Goal: Task Accomplishment & Management: Manage account settings

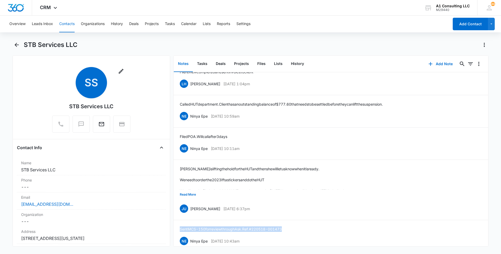
scroll to position [74, 0]
click at [189, 195] on button "Read More" at bounding box center [188, 194] width 16 height 10
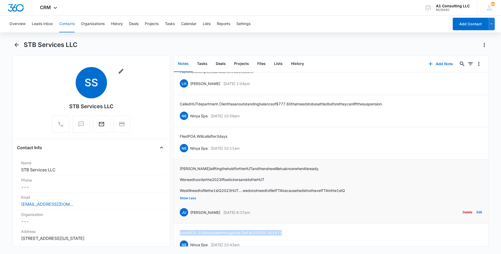
drag, startPoint x: 264, startPoint y: 209, endPoint x: 191, endPoint y: 213, distance: 73.7
click at [191, 213] on div "JU [PERSON_NAME] [DATE] 6:37pm Delete Edit" at bounding box center [331, 212] width 302 height 10
copy div "[PERSON_NAME] [DATE] 6:37pm"
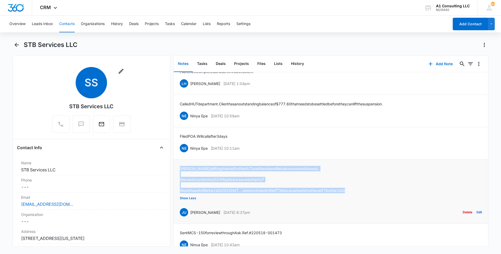
drag, startPoint x: 375, startPoint y: 189, endPoint x: 180, endPoint y: 170, distance: 196.9
click at [180, 170] on li "[PERSON_NAME] is lifting the hold for the HUT and then she will let us know whe…" at bounding box center [330, 192] width 315 height 64
copy div "[PERSON_NAME] is lifting the hold for the HUT and then she will let us know whe…"
drag, startPoint x: 257, startPoint y: 147, endPoint x: 191, endPoint y: 149, distance: 66.3
click at [191, 149] on div "NE Ninya Epe [DATE] 10:11am Delete Edit" at bounding box center [331, 148] width 302 height 10
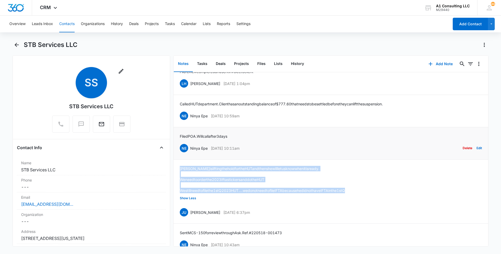
copy div "Ninya Epe [DATE] 10:11am"
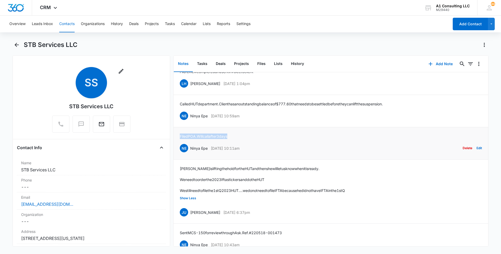
drag, startPoint x: 235, startPoint y: 135, endPoint x: 180, endPoint y: 137, distance: 55.4
click at [180, 137] on li "Filed POA. Will call after 3days NE Ninya Epe [DATE] 10:11am Delete Edit" at bounding box center [330, 143] width 315 height 32
copy p "Filed POA. Will call after 3days"
drag, startPoint x: 256, startPoint y: 116, endPoint x: 191, endPoint y: 116, distance: 65.2
click at [191, 116] on div "NE Ninya Epe [DATE] 10:59am Delete Edit" at bounding box center [331, 116] width 302 height 10
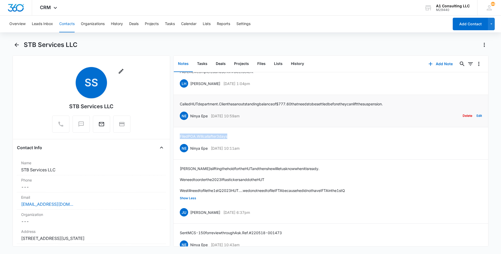
copy div "Ninya Epe [DATE] 10:59am"
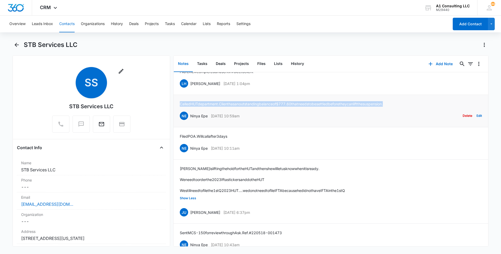
drag, startPoint x: 393, startPoint y: 104, endPoint x: 180, endPoint y: 104, distance: 212.6
click at [180, 104] on p "Called HUT department. Client has an outstanding balance of $777.60 that needs …" at bounding box center [281, 103] width 203 height 5
copy p "Called HUT department. Client has an outstanding balance of $777.60 that needs …"
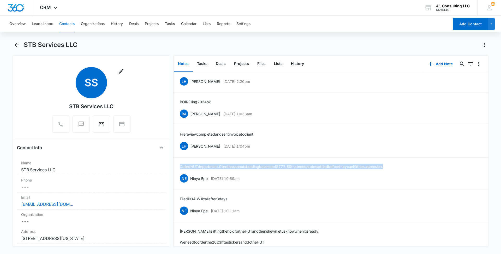
scroll to position [0, 0]
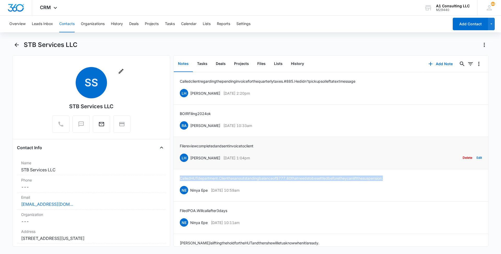
drag, startPoint x: 259, startPoint y: 157, endPoint x: 190, endPoint y: 157, distance: 68.6
click at [190, 157] on div "LH [PERSON_NAME] [DATE] 1:04pm Delete Edit" at bounding box center [331, 158] width 302 height 10
copy div "[PERSON_NAME] [DATE] 1:04pm"
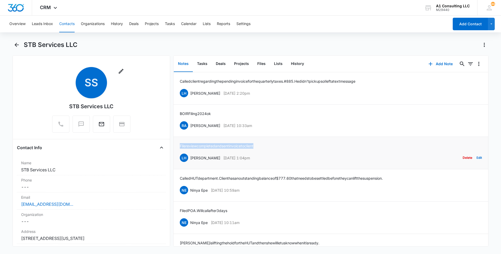
drag, startPoint x: 266, startPoint y: 142, endPoint x: 175, endPoint y: 142, distance: 91.1
click at [175, 142] on li "File review completed and sent invoice to client LH [PERSON_NAME] [DATE] 1:04pm…" at bounding box center [330, 153] width 315 height 32
copy p "File review completed and sent invoice to client"
drag, startPoint x: 265, startPoint y: 124, endPoint x: 189, endPoint y: 125, distance: 75.1
click at [189, 125] on div "RA [PERSON_NAME] [DATE] 10:33am Delete Edit" at bounding box center [331, 126] width 302 height 10
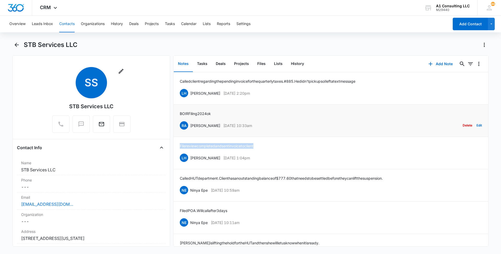
copy div "[PERSON_NAME] [DATE] 10:33am"
drag, startPoint x: 213, startPoint y: 112, endPoint x: 179, endPoint y: 113, distance: 33.7
click at [179, 113] on li "BOIR Filing 2024 ok RA [PERSON_NAME] [DATE] 10:33am Delete Edit" at bounding box center [330, 121] width 315 height 32
copy p "BOIR Filing 2024 ok"
drag, startPoint x: 260, startPoint y: 92, endPoint x: 191, endPoint y: 92, distance: 68.9
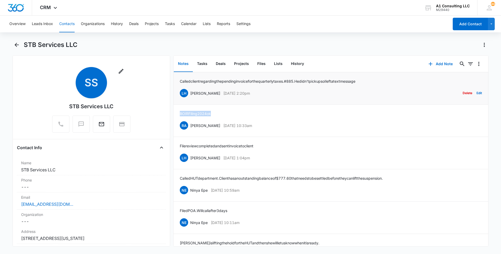
click at [191, 92] on div "LH [PERSON_NAME] [DATE] 2:20pm Delete Edit" at bounding box center [331, 93] width 302 height 10
drag, startPoint x: 191, startPoint y: 92, endPoint x: 296, endPoint y: 94, distance: 105.2
click at [296, 94] on div "LH [PERSON_NAME] [DATE] 2:20pm Delete Edit" at bounding box center [331, 93] width 302 height 10
drag, startPoint x: 296, startPoint y: 94, endPoint x: 264, endPoint y: 46, distance: 58.4
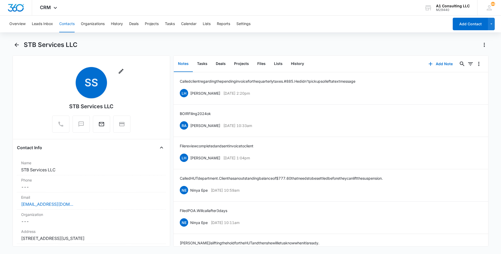
click at [264, 46] on div "STB Services LLC" at bounding box center [256, 45] width 465 height 8
drag, startPoint x: 258, startPoint y: 91, endPoint x: 189, endPoint y: 93, distance: 68.6
click at [189, 93] on div "LH [PERSON_NAME] [DATE] 2:20pm Delete Edit" at bounding box center [331, 93] width 302 height 10
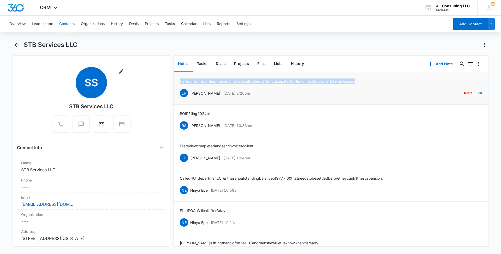
drag, startPoint x: 378, startPoint y: 81, endPoint x: 180, endPoint y: 83, distance: 197.8
click at [180, 83] on div "Called client regarding the pending invoice for the quarterly taxes. #885. He d…" at bounding box center [331, 89] width 302 height 20
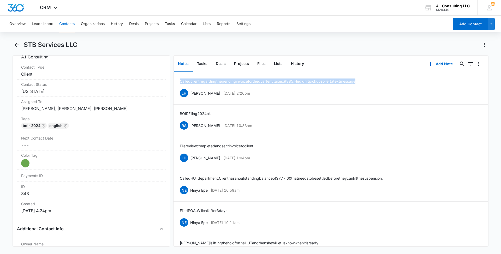
scroll to position [235, 0]
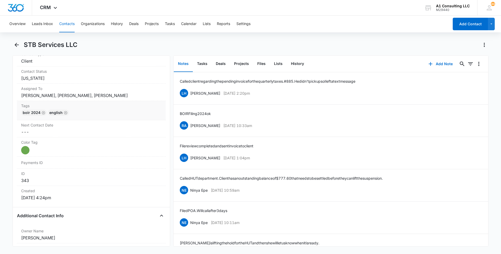
click at [137, 112] on div "BOIR 2024 English" at bounding box center [91, 114] width 140 height 8
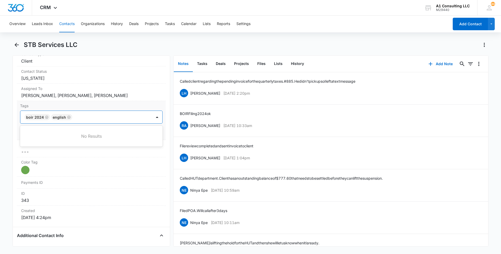
click at [129, 115] on div at bounding box center [112, 116] width 77 height 7
type input "gh"
click at [43, 145] on p "GHL Conversion" at bounding box center [39, 145] width 27 height 5
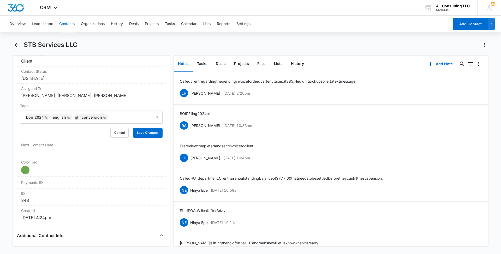
click at [4, 140] on main "STB Services LLC Remove SS STB Services LLC Contact Info Name Cancel Save Chang…" at bounding box center [250, 147] width 501 height 212
click at [154, 130] on button "Save Changes" at bounding box center [148, 133] width 30 height 10
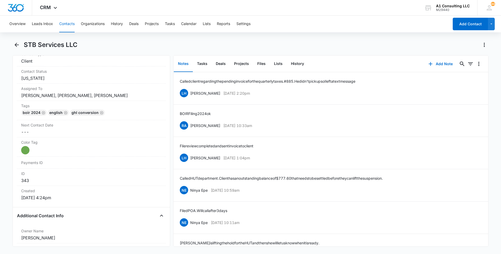
click at [66, 19] on button "Contacts" at bounding box center [66, 24] width 15 height 17
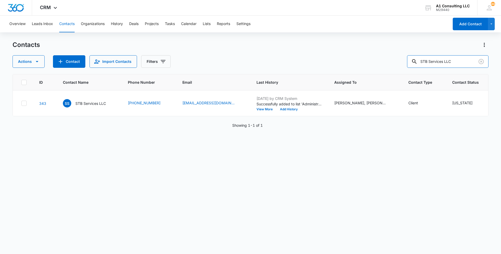
drag, startPoint x: 462, startPoint y: 61, endPoint x: 398, endPoint y: 62, distance: 64.2
click at [401, 62] on div "Actions Contact Import Contacts Filters STB Services LLC" at bounding box center [251, 61] width 476 height 13
paste input "[PERSON_NAME] Express Trucking"
type input "[PERSON_NAME] Express Trucking LLC"
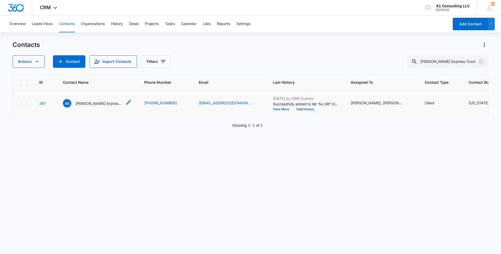
click at [92, 106] on p "[PERSON_NAME] Express Trucking LLC" at bounding box center [98, 103] width 47 height 5
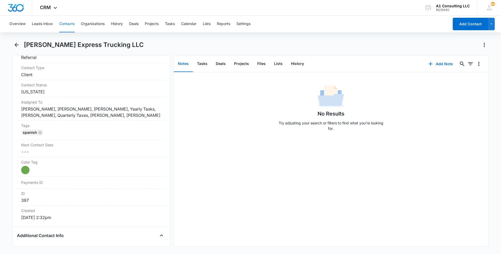
scroll to position [240, 0]
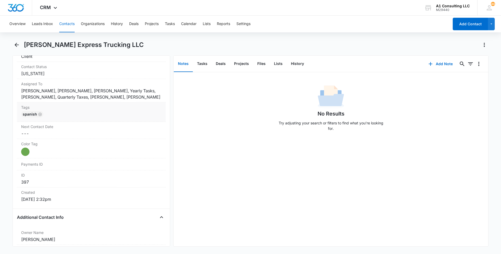
click at [125, 115] on div "Spanish" at bounding box center [91, 115] width 140 height 8
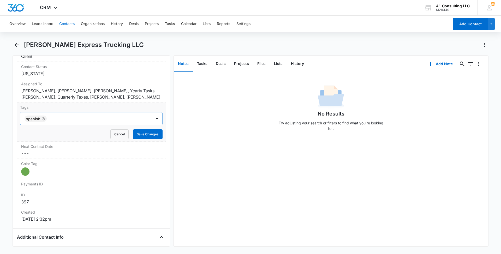
click at [111, 119] on div at bounding box center [99, 118] width 103 height 7
type input "gh"
click at [42, 146] on p "GHL Conversion" at bounding box center [39, 146] width 27 height 5
click at [3, 133] on main "[PERSON_NAME] Express Trucking LLC Remove AE [PERSON_NAME] Express Trucking LLC…" at bounding box center [250, 147] width 501 height 212
click at [145, 138] on button "Save Changes" at bounding box center [148, 134] width 30 height 10
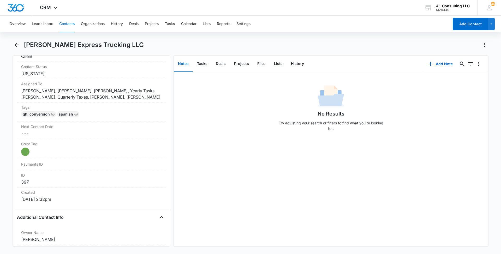
click at [63, 23] on button "Contacts" at bounding box center [66, 24] width 15 height 17
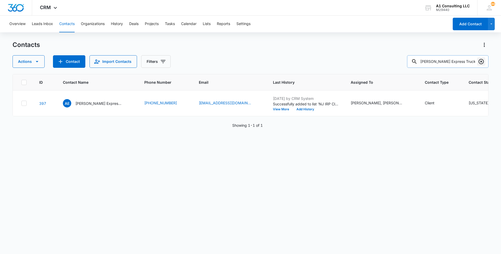
click at [481, 63] on icon "Clear" at bounding box center [481, 61] width 6 height 6
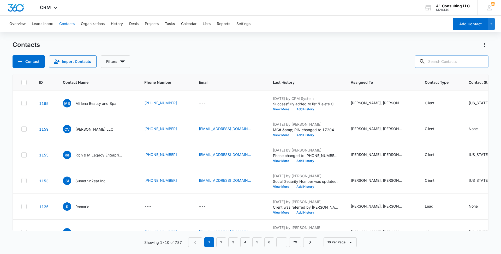
click at [465, 60] on input "text" at bounding box center [452, 61] width 74 height 13
paste input "Sotomayor Logistics LLC"
type input "Sotomayor Logistics LLC"
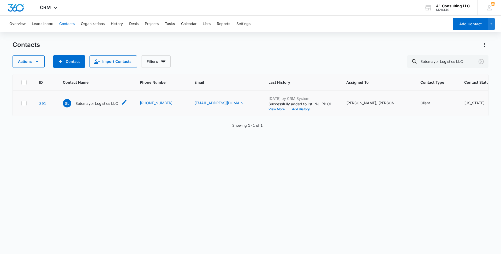
click at [100, 106] on p "Sotomayor Logistics LLC" at bounding box center [96, 103] width 43 height 5
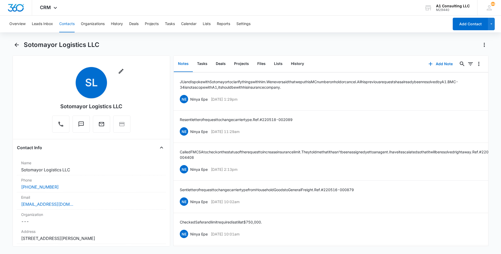
scroll to position [442, 0]
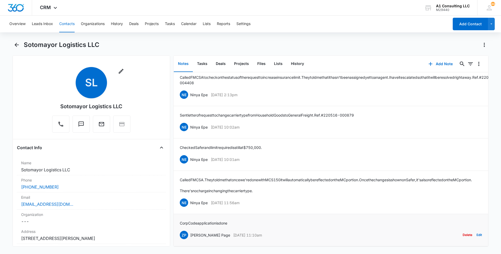
drag, startPoint x: 238, startPoint y: 227, endPoint x: 189, endPoint y: 230, distance: 49.7
click at [189, 230] on div "ZP [PERSON_NAME] Page [DATE] 11:10am Delete Edit" at bounding box center [331, 235] width 302 height 10
drag, startPoint x: 228, startPoint y: 216, endPoint x: 180, endPoint y: 219, distance: 47.8
click at [180, 220] on div "Corp Code application is done ZP [PERSON_NAME] Page [DATE] 11:10am Delete Edit" at bounding box center [331, 230] width 302 height 20
drag, startPoint x: 258, startPoint y: 197, endPoint x: 189, endPoint y: 197, distance: 68.9
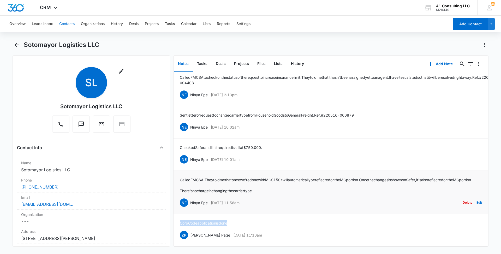
click at [189, 198] on div "NE Ninya Epe [DATE] 11:56am Delete Edit" at bounding box center [331, 203] width 302 height 10
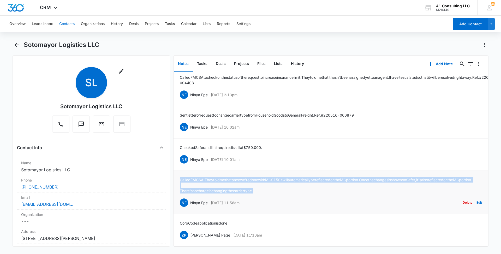
drag, startPoint x: 261, startPoint y: 185, endPoint x: 177, endPoint y: 169, distance: 85.4
click at [177, 171] on li "Called FMCSA. They told me that once we're done with MCS150 it will automatical…" at bounding box center [330, 192] width 315 height 43
drag, startPoint x: 262, startPoint y: 147, endPoint x: 190, endPoint y: 146, distance: 72.8
click at [190, 154] on div "NE Ninya Epe [DATE] 10:01am Delete Edit" at bounding box center [331, 159] width 302 height 10
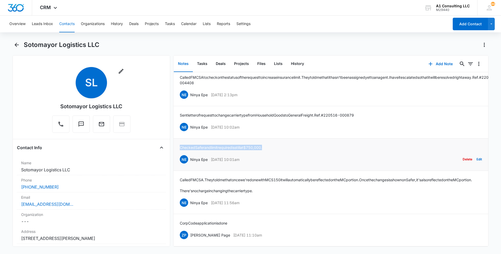
drag, startPoint x: 271, startPoint y: 134, endPoint x: 180, endPoint y: 135, distance: 91.6
click at [180, 145] on div "Checked Safer and limit required is still at $750,000. NE Ninya Epe [DATE] 10:0…" at bounding box center [331, 155] width 302 height 20
drag, startPoint x: 238, startPoint y: 115, endPoint x: 190, endPoint y: 117, distance: 47.3
click at [190, 122] on div "NE Ninya Epe [DATE] 10:02am Delete Edit" at bounding box center [331, 127] width 302 height 10
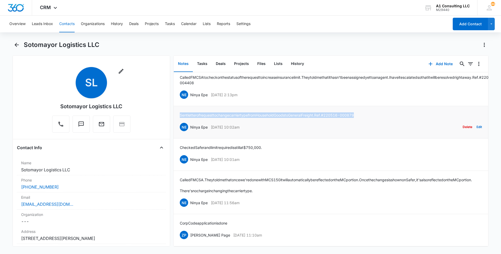
drag, startPoint x: 372, startPoint y: 103, endPoint x: 180, endPoint y: 105, distance: 191.5
click at [180, 112] on div "Sent letter of request to change carrier type from Household Goods to General F…" at bounding box center [331, 122] width 302 height 20
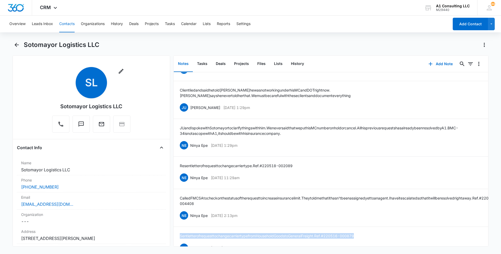
scroll to position [302, 0]
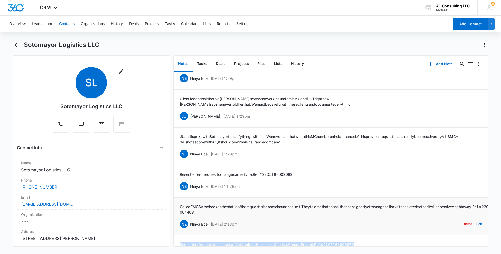
drag, startPoint x: 255, startPoint y: 224, endPoint x: 190, endPoint y: 225, distance: 65.0
click at [190, 225] on div "NE Ninya Epe [DATE] 2:13pm Delete Edit" at bounding box center [331, 224] width 302 height 10
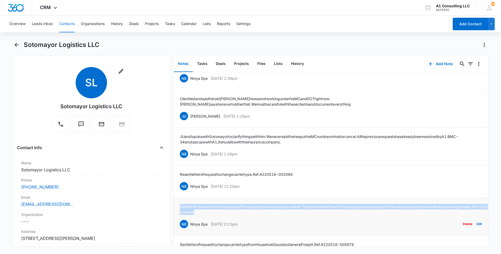
drag, startPoint x: 256, startPoint y: 210, endPoint x: 180, endPoint y: 204, distance: 77.0
click at [180, 204] on p "Called FMCSA to check on the status of the request to increase insurance limit.…" at bounding box center [339, 209] width 318 height 11
drag, startPoint x: 260, startPoint y: 188, endPoint x: 190, endPoint y: 188, distance: 69.7
click at [190, 188] on div "NE Ninya Epe [DATE] 11:29am Delete Edit" at bounding box center [331, 186] width 302 height 10
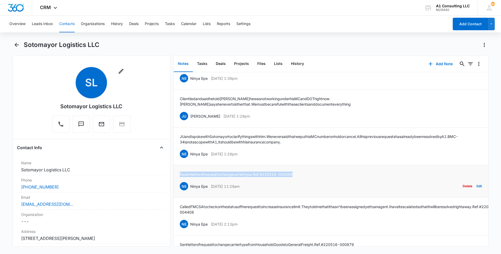
drag, startPoint x: 304, startPoint y: 171, endPoint x: 179, endPoint y: 175, distance: 124.5
click at [179, 175] on li "Resent letter of request to change carrier type. Ref. #220518-002089 NE Ninya E…" at bounding box center [330, 181] width 315 height 32
drag, startPoint x: 256, startPoint y: 153, endPoint x: 191, endPoint y: 154, distance: 65.5
click at [191, 154] on div "NE Ninya Epe [DATE] 1:29pm Delete Edit" at bounding box center [331, 154] width 302 height 10
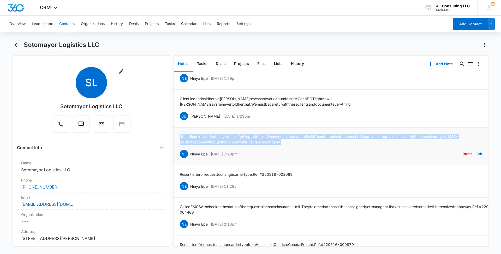
drag, startPoint x: 320, startPoint y: 142, endPoint x: 180, endPoint y: 138, distance: 140.4
click at [180, 138] on p "JU and I spoke with [PERSON_NAME] to clarify things with him. We never said tha…" at bounding box center [331, 139] width 302 height 11
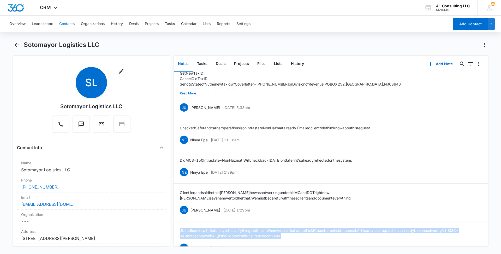
scroll to position [192, 0]
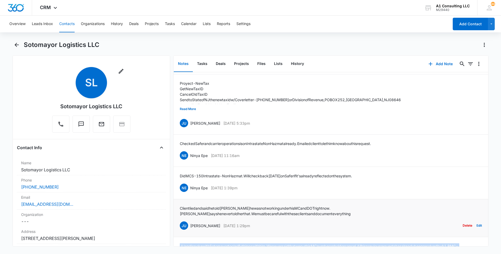
drag, startPoint x: 262, startPoint y: 224, endPoint x: 190, endPoint y: 223, distance: 71.8
click at [190, 223] on div "JU [PERSON_NAME] [DATE] 1:29pm Delete Edit" at bounding box center [331, 226] width 302 height 10
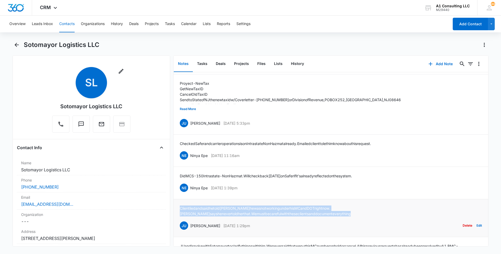
drag, startPoint x: 201, startPoint y: 214, endPoint x: 176, endPoint y: 206, distance: 26.6
click at [176, 206] on li "Client lied and said he told [PERSON_NAME] he was not working under his MC and …" at bounding box center [330, 218] width 315 height 38
drag, startPoint x: 257, startPoint y: 186, endPoint x: 190, endPoint y: 187, distance: 67.1
click at [190, 187] on div "NE Ninya Epe [DATE] 1:39pm Delete Edit" at bounding box center [331, 188] width 302 height 10
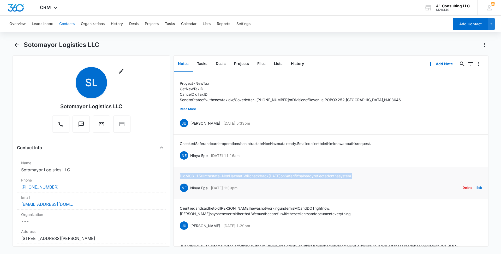
drag, startPoint x: 373, startPoint y: 173, endPoint x: 178, endPoint y: 175, distance: 194.6
click at [178, 175] on li "Did MCS-150 Intrastate-Non Hazmat. Will check back [DATE] on Safer if it's alre…" at bounding box center [330, 183] width 315 height 32
drag, startPoint x: 259, startPoint y: 155, endPoint x: 190, endPoint y: 155, distance: 68.9
click at [190, 155] on div "NE Ninya Epe [DATE] 11:16am Delete Edit" at bounding box center [331, 156] width 302 height 10
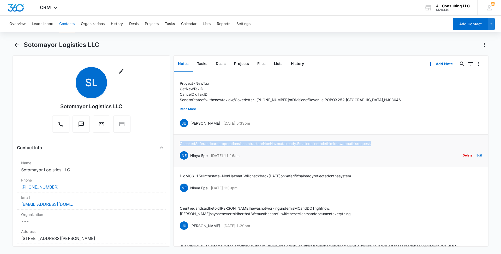
drag, startPoint x: 393, startPoint y: 142, endPoint x: 179, endPoint y: 141, distance: 213.9
click at [179, 141] on li "Checked Safer and carrier operations is on Intrastate Non Hazmat already. Email…" at bounding box center [330, 151] width 315 height 32
click at [188, 108] on button "Read More" at bounding box center [188, 109] width 16 height 10
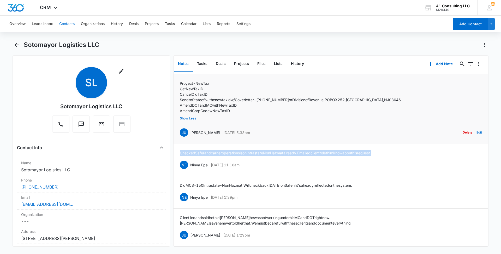
drag, startPoint x: 265, startPoint y: 132, endPoint x: 189, endPoint y: 134, distance: 76.5
click at [189, 134] on div "JU [PERSON_NAME] [DATE] 5:33pm Delete Edit" at bounding box center [331, 133] width 302 height 10
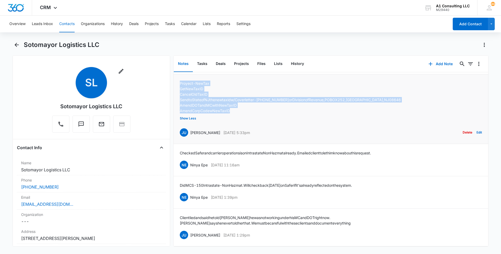
drag, startPoint x: 237, startPoint y: 109, endPoint x: 180, endPoint y: 80, distance: 63.1
click at [180, 81] on div "Proyect - New Tax Get New Tax ID Cancel Old Tax ID Send to State of [GEOGRAPHIC…" at bounding box center [290, 97] width 221 height 33
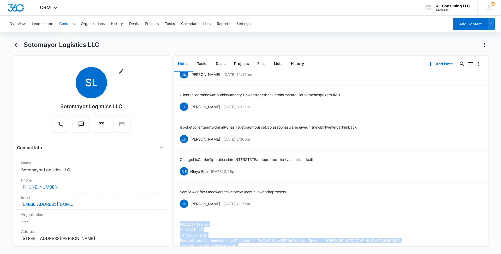
scroll to position [35, 0]
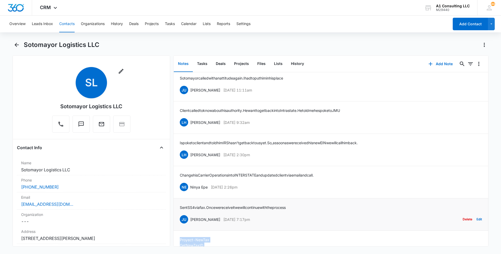
drag, startPoint x: 266, startPoint y: 219, endPoint x: 190, endPoint y: 219, distance: 75.4
click at [190, 219] on div "JU [PERSON_NAME] [DATE] 7:17pm Delete Edit" at bounding box center [331, 219] width 302 height 10
drag, startPoint x: 301, startPoint y: 205, endPoint x: 179, endPoint y: 206, distance: 121.6
click at [179, 206] on li "Sent SS4 via fax. Once we receive it we will continue with the process JU [PERS…" at bounding box center [330, 215] width 315 height 32
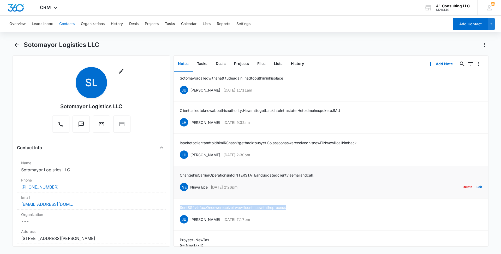
drag, startPoint x: 240, startPoint y: 187, endPoint x: 190, endPoint y: 186, distance: 49.8
click at [190, 186] on div "NE Ninya Epe [DATE] 2:26pm" at bounding box center [209, 187] width 58 height 8
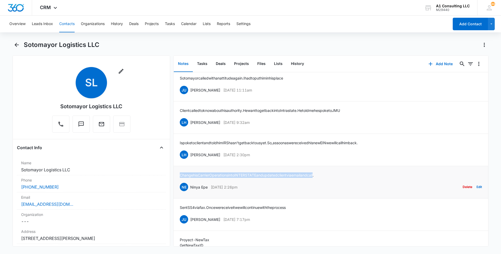
drag, startPoint x: 326, startPoint y: 174, endPoint x: 180, endPoint y: 175, distance: 146.1
click at [180, 175] on li "Change his Carrier Operations into INTERSTATE and updated client via email and …" at bounding box center [330, 182] width 315 height 32
drag, startPoint x: 260, startPoint y: 154, endPoint x: 189, endPoint y: 155, distance: 71.0
click at [189, 155] on div "LH [PERSON_NAME] [DATE] 2:30pm Delete Edit" at bounding box center [331, 155] width 302 height 10
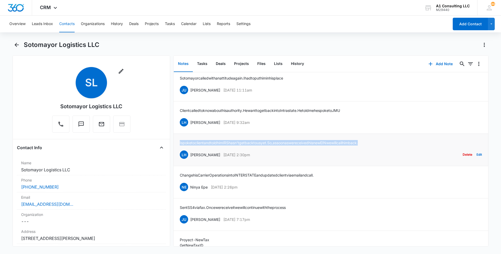
drag, startPoint x: 387, startPoint y: 140, endPoint x: 174, endPoint y: 143, distance: 213.4
click at [174, 143] on li "I spoke to client and told him IRS hasn't get back to us yet. So, as soon as we…" at bounding box center [330, 150] width 315 height 32
drag, startPoint x: 256, startPoint y: 122, endPoint x: 189, endPoint y: 124, distance: 66.3
click at [189, 124] on div "LH [PERSON_NAME] [DATE] 9:32am Delete Edit" at bounding box center [331, 122] width 302 height 10
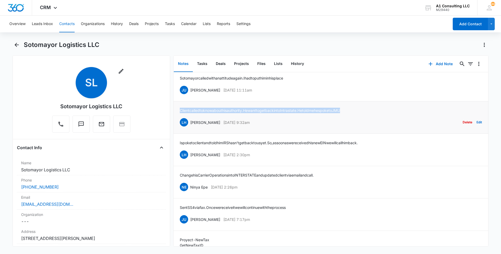
drag, startPoint x: 361, startPoint y: 107, endPoint x: 176, endPoint y: 108, distance: 184.5
click at [176, 108] on li "Client called to know about his authority. He want to get back into Intrastate.…" at bounding box center [330, 117] width 315 height 32
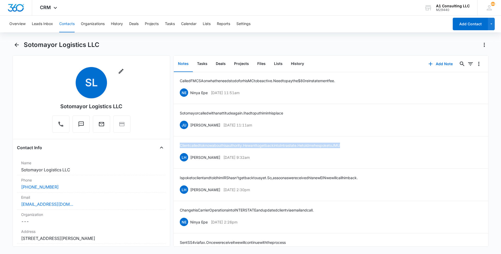
scroll to position [0, 0]
drag, startPoint x: 267, startPoint y: 127, endPoint x: 190, endPoint y: 125, distance: 77.2
click at [190, 125] on div "JU [PERSON_NAME] [DATE] 11:11am Delete Edit" at bounding box center [331, 126] width 302 height 10
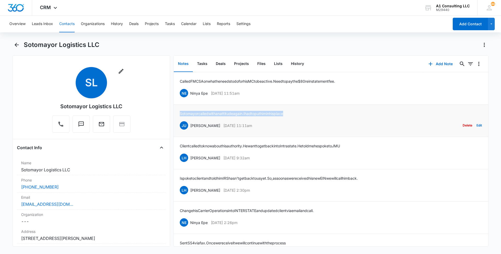
drag, startPoint x: 279, startPoint y: 113, endPoint x: 180, endPoint y: 113, distance: 99.1
click at [180, 113] on div "[PERSON_NAME] called with an attitude again. I had to put him in his place JU […" at bounding box center [331, 121] width 302 height 20
drag, startPoint x: 254, startPoint y: 94, endPoint x: 188, endPoint y: 93, distance: 66.8
click at [188, 93] on div "NE Ninya Epe [DATE] 11:51am" at bounding box center [210, 93] width 60 height 8
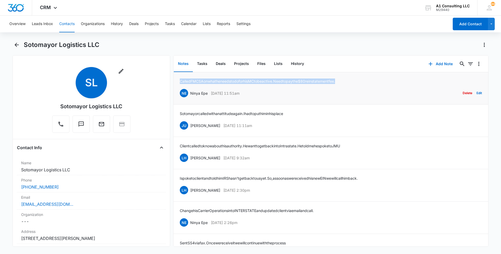
drag, startPoint x: 358, startPoint y: 81, endPoint x: 180, endPoint y: 82, distance: 177.7
click at [180, 82] on div "Called FMCSA on what he needs to do for his MC to be active. Need to pay the $8…" at bounding box center [331, 89] width 302 height 20
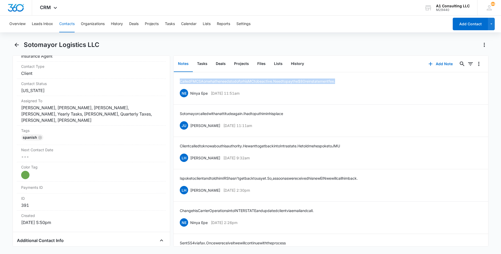
scroll to position [236, 0]
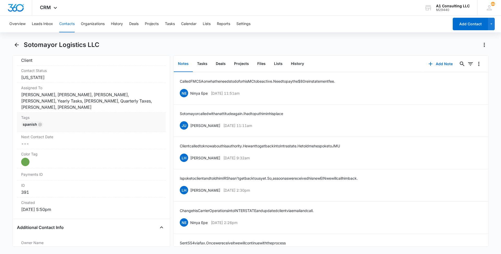
click at [119, 124] on div "Spanish" at bounding box center [91, 125] width 140 height 8
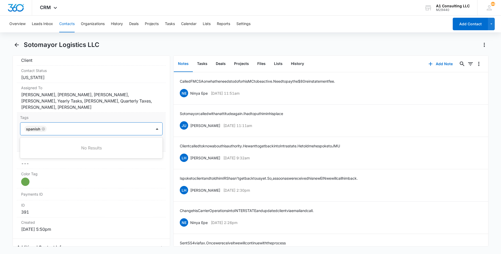
click at [116, 128] on div at bounding box center [99, 128] width 103 height 7
type input "gh"
click at [68, 157] on div "GHL Conversion" at bounding box center [90, 156] width 129 height 5
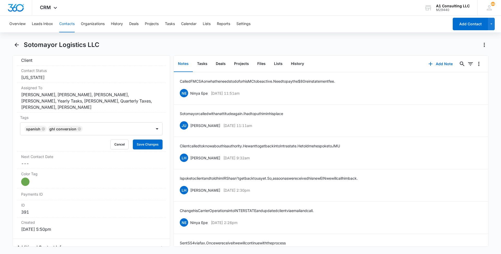
click at [9, 137] on main "Sotomayor Logistics LLC Remove [PERSON_NAME] Logistics LLC Contact Info Name Ca…" at bounding box center [250, 147] width 501 height 212
click at [144, 144] on button "Save Changes" at bounding box center [148, 145] width 30 height 10
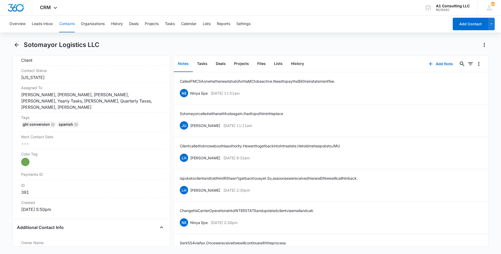
click at [69, 22] on button "Contacts" at bounding box center [66, 24] width 15 height 17
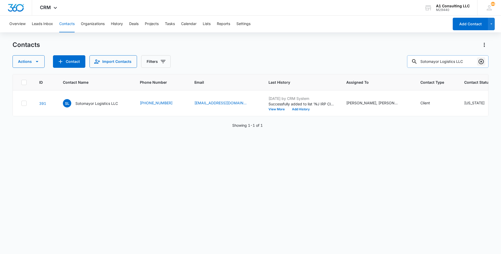
click at [481, 62] on icon "Clear" at bounding box center [481, 61] width 6 height 6
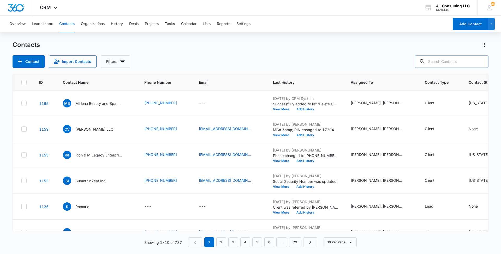
click at [447, 62] on input "text" at bounding box center [452, 61] width 74 height 13
paste input "Lemdamos Truck LLC"
type input "Lemdamos Truck LLC"
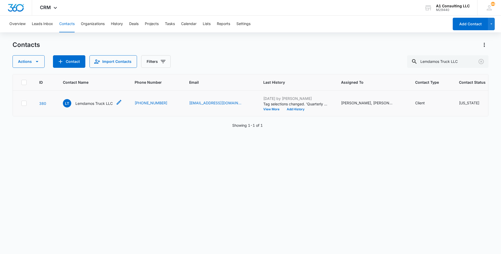
click at [94, 106] on p "Lemdamos Truck LLC" at bounding box center [93, 103] width 37 height 5
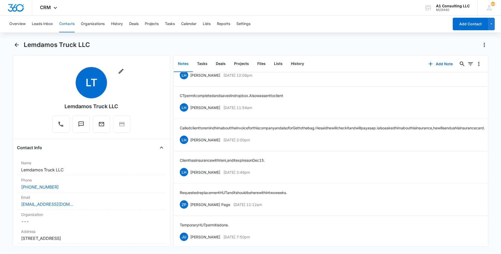
scroll to position [485, 0]
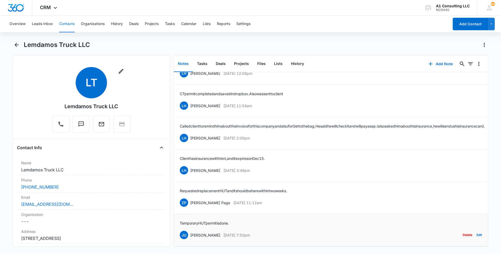
drag, startPoint x: 265, startPoint y: 229, endPoint x: 191, endPoint y: 228, distance: 74.6
click at [191, 230] on div "JU [PERSON_NAME] [DATE] 7:50pm Delete Edit" at bounding box center [331, 235] width 302 height 10
drag, startPoint x: 229, startPoint y: 218, endPoint x: 179, endPoint y: 217, distance: 49.6
click at [179, 217] on li "Temporary HUT permit is done. [PERSON_NAME] [DATE] 7:50pm Delete Edit" at bounding box center [330, 230] width 315 height 32
drag, startPoint x: 262, startPoint y: 195, endPoint x: 190, endPoint y: 196, distance: 71.5
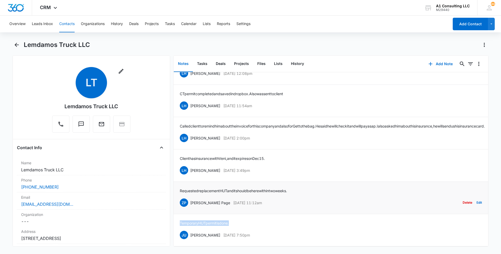
click at [190, 198] on div "ZP [PERSON_NAME] Page [DATE] 11:12am Delete Edit" at bounding box center [331, 203] width 302 height 10
drag, startPoint x: 300, startPoint y: 183, endPoint x: 180, endPoint y: 187, distance: 119.6
click at [180, 188] on div "Requested replacement HUT and it should be here [DATE]. ZP [PERSON_NAME] Page […" at bounding box center [331, 198] width 302 height 20
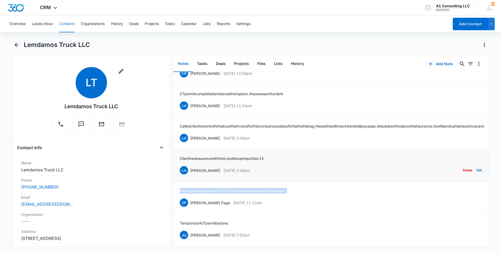
drag, startPoint x: 259, startPoint y: 165, endPoint x: 190, endPoint y: 164, distance: 69.4
click at [190, 165] on div "LH [PERSON_NAME] [DATE] 3:49pm Delete Edit" at bounding box center [331, 170] width 302 height 10
drag, startPoint x: 280, startPoint y: 150, endPoint x: 181, endPoint y: 151, distance: 98.9
click at [181, 156] on div "Client has insurance with Veni, and it expires on [DATE]. LH [PERSON_NAME] [DAT…" at bounding box center [331, 166] width 302 height 20
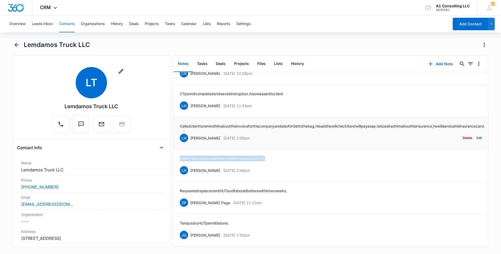
drag, startPoint x: 260, startPoint y: 132, endPoint x: 190, endPoint y: 132, distance: 70.2
click at [190, 133] on div "LH [PERSON_NAME] [DATE] 2:00pm Delete Edit" at bounding box center [331, 138] width 302 height 10
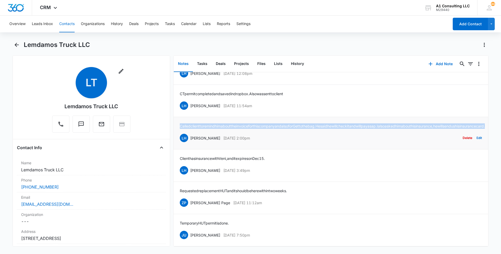
drag, startPoint x: 237, startPoint y: 119, endPoint x: 180, endPoint y: 116, distance: 56.7
click at [180, 123] on p "Called client to remind him about the invoice for this company and also for Get…" at bounding box center [332, 125] width 305 height 5
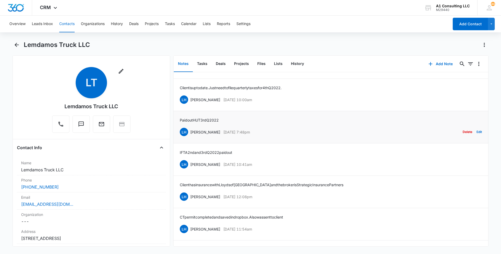
scroll to position [344, 0]
drag, startPoint x: 261, startPoint y: 233, endPoint x: 190, endPoint y: 234, distance: 71.7
click at [190, 234] on div "LH [PERSON_NAME] [DATE] 11:54am Delete Edit" at bounding box center [331, 230] width 302 height 10
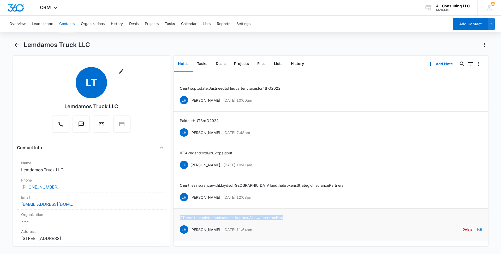
drag, startPoint x: 296, startPoint y: 220, endPoint x: 179, endPoint y: 221, distance: 117.4
click at [179, 221] on li "CT permit completed and saved in dropbox. Also was sent to client LH [PERSON_NA…" at bounding box center [330, 225] width 315 height 32
drag, startPoint x: 220, startPoint y: 202, endPoint x: 190, endPoint y: 202, distance: 30.3
click at [190, 202] on div "LH [PERSON_NAME] [DATE] 12:08pm Delete Edit" at bounding box center [331, 197] width 302 height 10
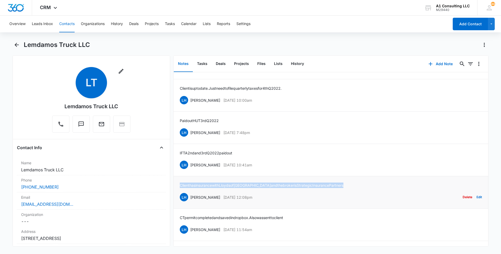
drag, startPoint x: 291, startPoint y: 190, endPoint x: 180, endPoint y: 187, distance: 111.4
click at [180, 187] on li "Client has insurance with Lloyds of [GEOGRAPHIC_DATA] and the broker is Strateg…" at bounding box center [330, 192] width 315 height 32
drag, startPoint x: 260, startPoint y: 171, endPoint x: 191, endPoint y: 169, distance: 69.4
click at [191, 169] on div "LH [PERSON_NAME] [DATE] 10:41am Delete Edit" at bounding box center [331, 165] width 302 height 10
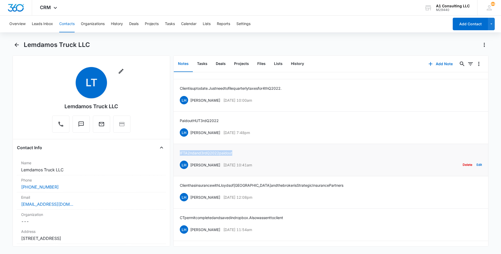
drag, startPoint x: 242, startPoint y: 156, endPoint x: 179, endPoint y: 158, distance: 62.9
click at [179, 158] on li "IFTA 2nd and 3rd Q 2022 paid out LH [PERSON_NAME] [DATE] 10:41am Delete Edit" at bounding box center [330, 160] width 315 height 32
drag, startPoint x: 258, startPoint y: 139, endPoint x: 190, endPoint y: 140, distance: 67.8
click at [190, 137] on div "LH [PERSON_NAME] [DATE] 7:48pm Delete Edit" at bounding box center [331, 133] width 302 height 10
drag, startPoint x: 224, startPoint y: 126, endPoint x: 179, endPoint y: 126, distance: 45.7
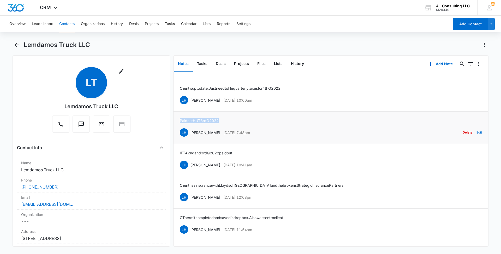
click at [179, 126] on li "Paid out HUT 3rd Q 2022 LH [PERSON_NAME] [DATE] 7:48pm Delete Edit" at bounding box center [330, 128] width 315 height 32
drag, startPoint x: 232, startPoint y: 106, endPoint x: 190, endPoint y: 106, distance: 42.0
click at [190, 105] on div "LH [PERSON_NAME] [DATE] 10:00am Delete Edit" at bounding box center [331, 100] width 302 height 10
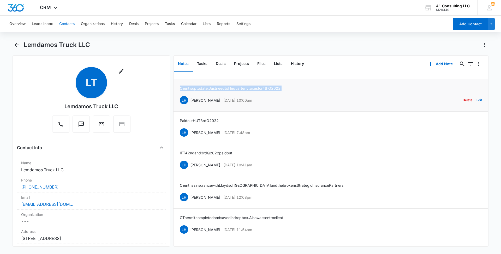
drag, startPoint x: 298, startPoint y: 93, endPoint x: 179, endPoint y: 94, distance: 119.5
click at [179, 94] on li "Client is up to date. Just need to file quarterly taxes for 4th Q 2022. LH [PER…" at bounding box center [330, 95] width 315 height 32
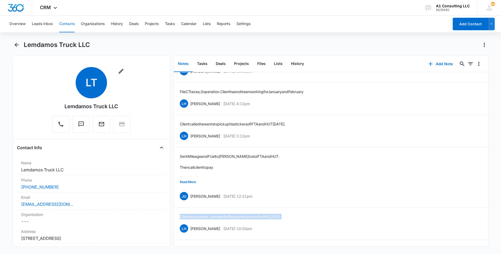
scroll to position [211, 0]
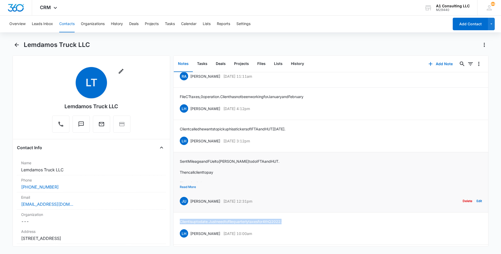
click at [185, 192] on button "Read More" at bounding box center [188, 187] width 16 height 10
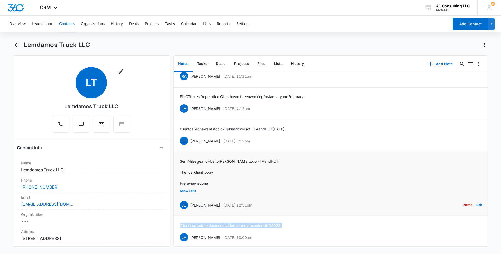
drag, startPoint x: 263, startPoint y: 210, endPoint x: 188, endPoint y: 211, distance: 74.4
click at [188, 209] on div "JU [PERSON_NAME] [DATE] 12:31pm" at bounding box center [216, 205] width 73 height 8
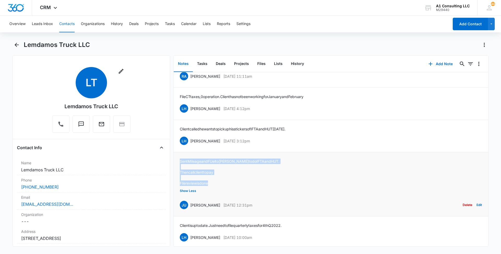
drag, startPoint x: 215, startPoint y: 188, endPoint x: 179, endPoint y: 164, distance: 42.8
click at [179, 164] on li "Sent Mileage and FUel to [PERSON_NAME] to do IFTA and HUT. Then call client to …" at bounding box center [330, 184] width 315 height 64
drag, startPoint x: 259, startPoint y: 145, endPoint x: 189, endPoint y: 148, distance: 69.4
click at [189, 146] on div "LH [PERSON_NAME] [DATE] 3:12pm Delete Edit" at bounding box center [331, 141] width 302 height 10
drag, startPoint x: 303, startPoint y: 131, endPoint x: 178, endPoint y: 137, distance: 124.6
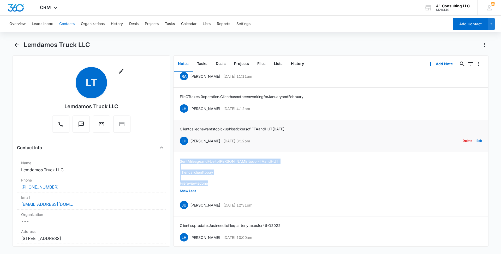
click at [178, 137] on li "Client called he wants to pick up his stickers of IFTA and HUT [DATE]. LH [PERS…" at bounding box center [330, 136] width 315 height 32
drag, startPoint x: 225, startPoint y: 115, endPoint x: 190, endPoint y: 115, distance: 34.7
click at [190, 113] on div "LH [PERSON_NAME] [DATE] 4:12pm Delete Edit" at bounding box center [331, 109] width 302 height 10
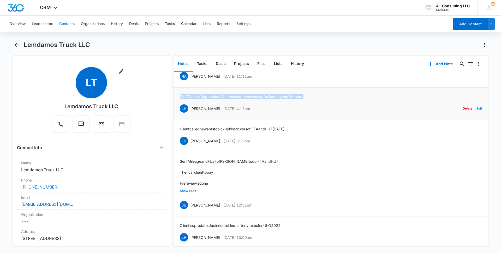
drag, startPoint x: 319, startPoint y: 100, endPoint x: 178, endPoint y: 101, distance: 140.4
click at [178, 101] on li "File CT taxes, 0 operation. Client has not been working for January and Februar…" at bounding box center [330, 104] width 315 height 32
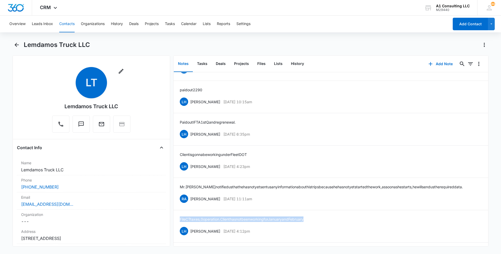
scroll to position [87, 0]
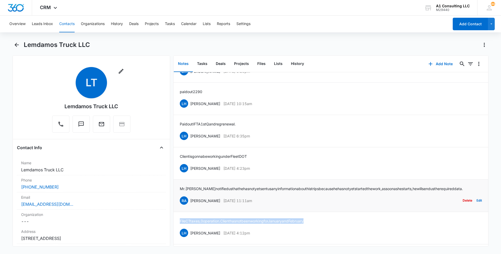
drag, startPoint x: 255, startPoint y: 205, endPoint x: 191, endPoint y: 205, distance: 63.7
click at [191, 205] on div "RA [PERSON_NAME] [DATE] 11:11am Delete Edit" at bounding box center [331, 201] width 302 height 10
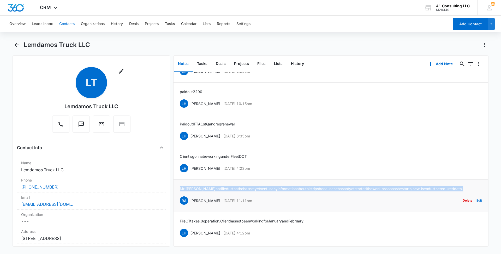
drag, startPoint x: 187, startPoint y: 189, endPoint x: 177, endPoint y: 188, distance: 10.0
click at [177, 188] on li "[PERSON_NAME] notified us that he has not yet sent us any information about his…" at bounding box center [330, 196] width 315 height 32
drag, startPoint x: 257, startPoint y: 168, endPoint x: 190, endPoint y: 168, distance: 66.8
click at [190, 168] on div "LH [PERSON_NAME] [DATE] 4:23pm Delete Edit" at bounding box center [331, 168] width 302 height 10
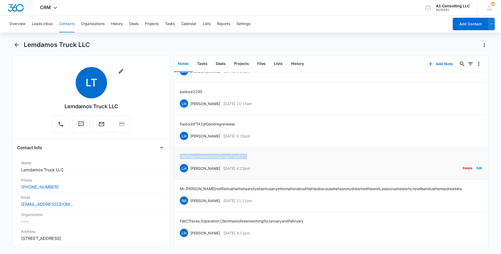
drag, startPoint x: 255, startPoint y: 155, endPoint x: 177, endPoint y: 158, distance: 77.8
click at [177, 158] on li "Client is gonna be working under Fleet DOT LH [PERSON_NAME] [DATE] 4:23pm Delet…" at bounding box center [330, 163] width 315 height 32
drag, startPoint x: 260, startPoint y: 135, endPoint x: 189, endPoint y: 135, distance: 71.0
click at [189, 135] on div "LH [PERSON_NAME] [DATE] 6:35pm Delete Edit" at bounding box center [331, 136] width 302 height 10
drag, startPoint x: 237, startPoint y: 124, endPoint x: 180, endPoint y: 124, distance: 57.4
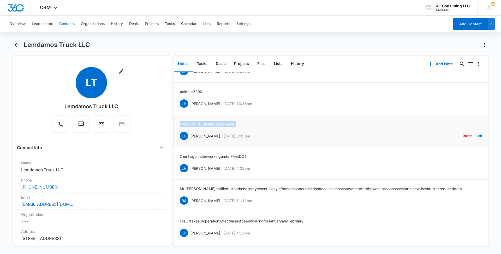
click at [180, 124] on li "Paid out IFTA 1st Q and reg renewal. LH [PERSON_NAME] [DATE] 6:35pm Delete Edit" at bounding box center [330, 131] width 315 height 32
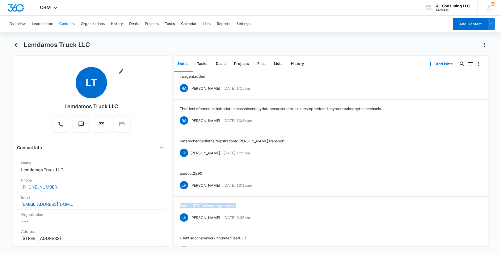
scroll to position [0, 0]
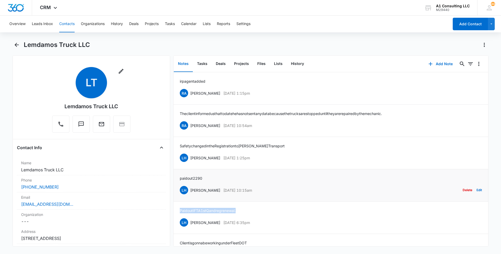
drag, startPoint x: 259, startPoint y: 189, endPoint x: 189, endPoint y: 191, distance: 69.4
click at [189, 191] on div "LH [PERSON_NAME] [DATE] 10:15am Delete Edit" at bounding box center [331, 190] width 302 height 10
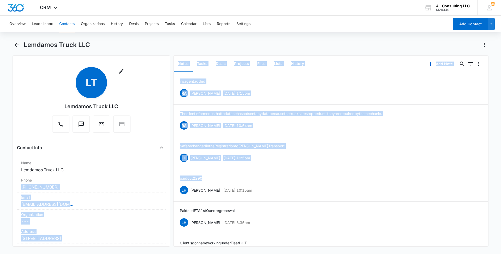
drag, startPoint x: 209, startPoint y: 176, endPoint x: 168, endPoint y: 176, distance: 40.7
click at [168, 176] on div "Remove LT Lemdamos Truck LLC Contact Info Name Cancel Save Changes Lemdamos Tru…" at bounding box center [251, 151] width 476 height 192
drag, startPoint x: 168, startPoint y: 176, endPoint x: 243, endPoint y: 177, distance: 75.4
click at [243, 177] on div "paid out 2290 LH [PERSON_NAME] [DATE] 10:15am Delete Edit" at bounding box center [331, 186] width 302 height 20
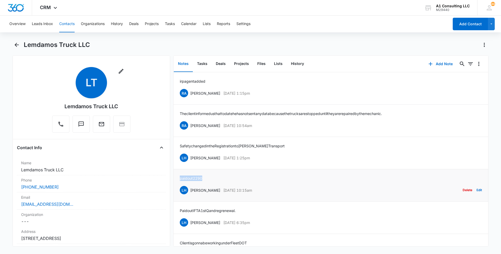
drag, startPoint x: 243, startPoint y: 177, endPoint x: 178, endPoint y: 179, distance: 65.5
click at [178, 179] on li "paid out 2290 LH [PERSON_NAME] [DATE] 10:15am Delete Edit" at bounding box center [330, 185] width 315 height 32
drag, startPoint x: 254, startPoint y: 158, endPoint x: 189, endPoint y: 158, distance: 65.0
click at [189, 158] on div "LH [PERSON_NAME] [DATE] 1:25pm Delete Edit" at bounding box center [331, 158] width 302 height 10
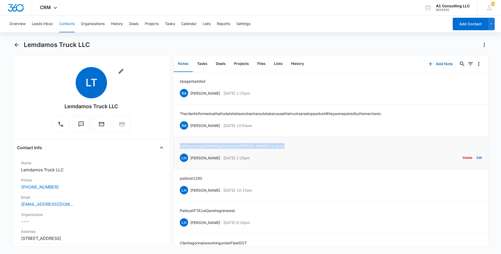
drag, startPoint x: 274, startPoint y: 146, endPoint x: 176, endPoint y: 147, distance: 98.6
click at [176, 147] on li "Safety changed in the Registration to Marc Transport LH [PERSON_NAME] [DATE] 1:…" at bounding box center [330, 153] width 315 height 32
drag, startPoint x: 265, startPoint y: 123, endPoint x: 190, endPoint y: 128, distance: 75.3
click at [190, 128] on div "RA [PERSON_NAME] [DATE] 10:54am Delete Edit" at bounding box center [331, 126] width 302 height 10
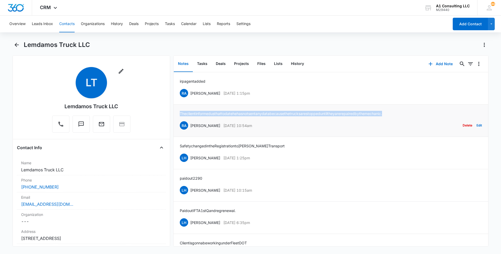
drag, startPoint x: 407, startPoint y: 114, endPoint x: 181, endPoint y: 115, distance: 226.7
click at [181, 115] on div "The client informed us that to date he has not sent any data because the trucks…" at bounding box center [331, 121] width 302 height 20
drag, startPoint x: 259, startPoint y: 92, endPoint x: 191, endPoint y: 93, distance: 67.6
click at [191, 93] on div "RA [PERSON_NAME] [DATE] 1:15pm Delete Edit" at bounding box center [331, 93] width 302 height 10
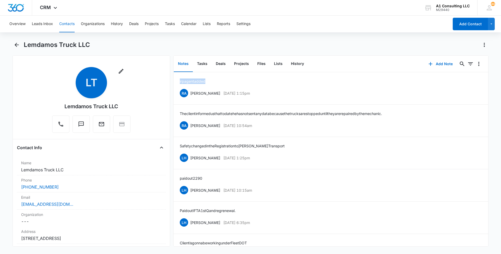
drag, startPoint x: 213, startPoint y: 81, endPoint x: 172, endPoint y: 80, distance: 41.0
click at [172, 80] on div "Remove LT Lemdamos Truck LLC Contact Info Name Cancel Save Changes Lemdamos Tru…" at bounding box center [251, 151] width 476 height 192
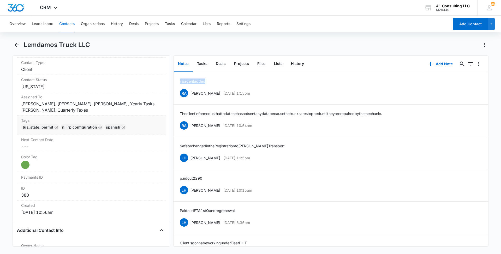
scroll to position [231, 0]
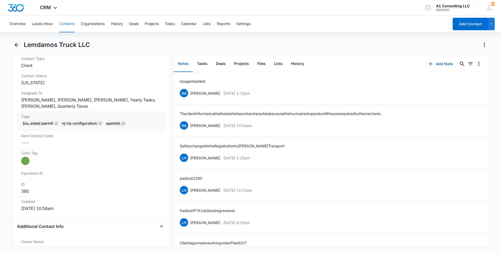
click at [146, 125] on div "[US_STATE] Permit [GEOGRAPHIC_DATA] IRP CONFIGURATION Spanish" at bounding box center [91, 124] width 140 height 8
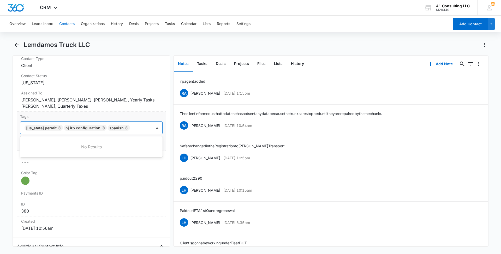
click at [138, 125] on div at bounding box center [141, 127] width 20 height 7
type input "gh"
click at [78, 156] on div "GHL Conversion" at bounding box center [90, 155] width 129 height 5
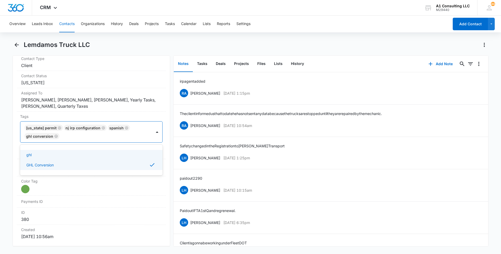
click at [0, 117] on main "Lemdamos Truck LLC Remove LT Lemdamos Truck LLC Contact Info Name Cancel Save C…" at bounding box center [250, 147] width 501 height 212
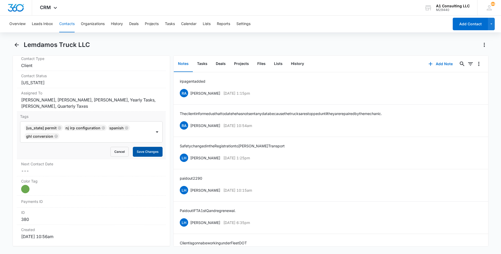
click at [144, 148] on button "Save Changes" at bounding box center [148, 152] width 30 height 10
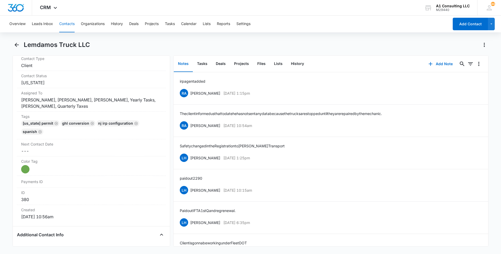
click at [73, 24] on button "Contacts" at bounding box center [66, 24] width 15 height 17
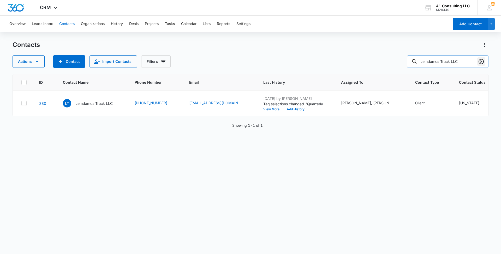
click at [484, 63] on button "Clear" at bounding box center [481, 61] width 8 height 8
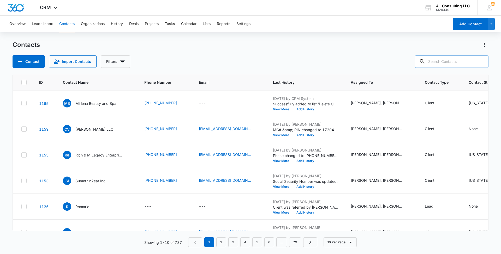
click at [463, 62] on input "text" at bounding box center [452, 61] width 74 height 13
paste input "One Mobile Tech LLC"
type input "One Mobile Tech LLC"
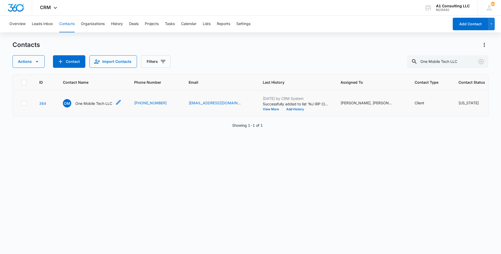
click at [99, 106] on p "One Mobile Tech LLC" at bounding box center [93, 103] width 37 height 5
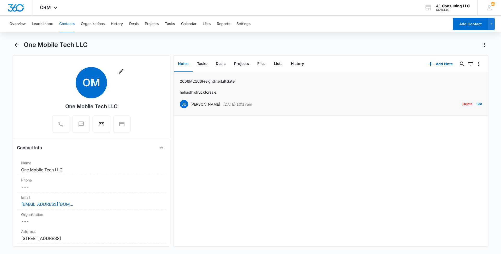
drag, startPoint x: 271, startPoint y: 105, endPoint x: 191, endPoint y: 103, distance: 79.9
click at [191, 103] on div "JU [PERSON_NAME] [DATE] 10:17am Delete Edit" at bounding box center [331, 104] width 302 height 10
drag, startPoint x: 227, startPoint y: 91, endPoint x: 178, endPoint y: 77, distance: 51.0
click at [178, 77] on li "2006 M2106 Freightliner Lift Gate he has this truck for sale. [PERSON_NAME] [DA…" at bounding box center [330, 93] width 315 height 43
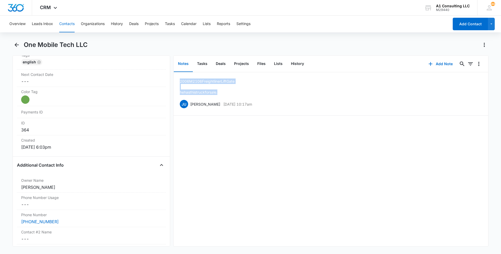
scroll to position [237, 0]
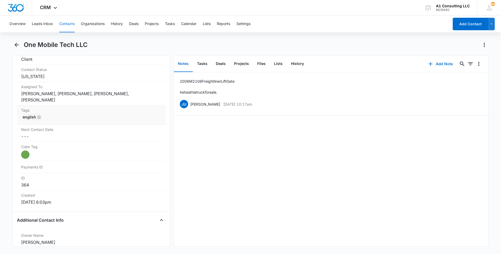
click at [133, 114] on div "English" at bounding box center [91, 118] width 140 height 8
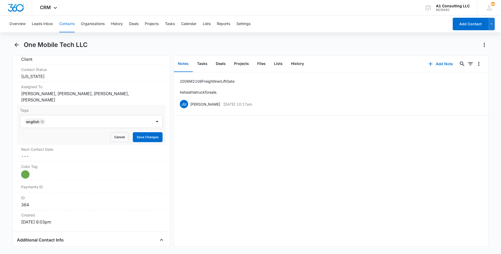
click at [125, 118] on div at bounding box center [99, 121] width 104 height 7
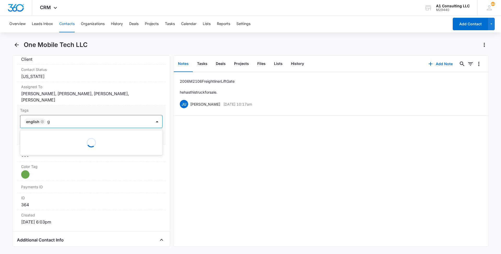
type input "gh"
click at [38, 145] on div "GHL Conversion" at bounding box center [91, 150] width 142 height 10
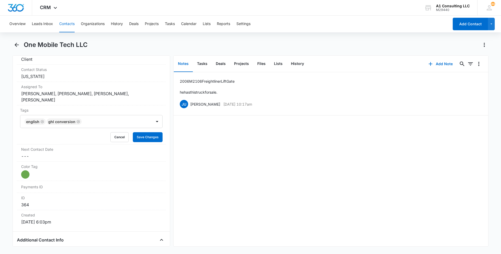
click at [1, 140] on main "One Mobile Tech LLC Remove OM One Mobile Tech LLC Contact Info Name Cancel Save…" at bounding box center [250, 147] width 501 height 212
click at [142, 132] on button "Save Changes" at bounding box center [148, 137] width 30 height 10
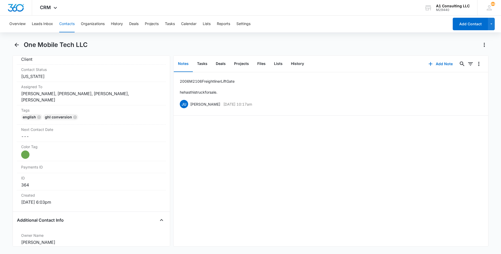
click at [65, 24] on button "Contacts" at bounding box center [66, 24] width 15 height 17
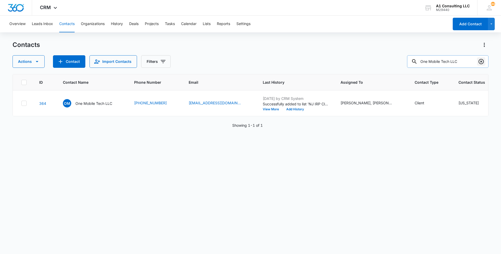
click at [480, 63] on icon "Clear" at bounding box center [480, 61] width 5 height 5
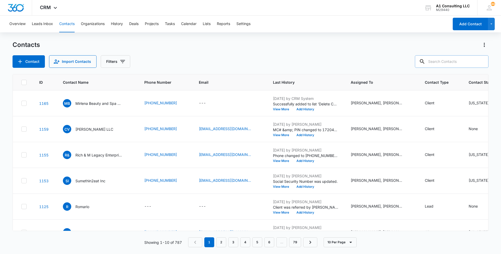
click at [462, 62] on input "text" at bounding box center [452, 61] width 74 height 13
paste input "Line Haul Logistic LLC"
type input "Line Haul Logistic LLC"
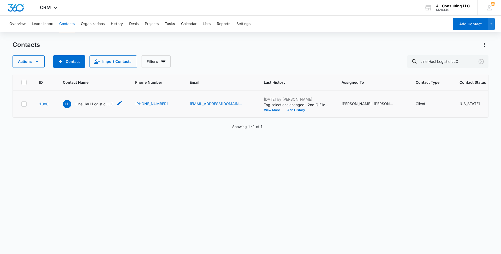
click at [97, 107] on p "Line Haul Logistic LLC" at bounding box center [94, 103] width 38 height 5
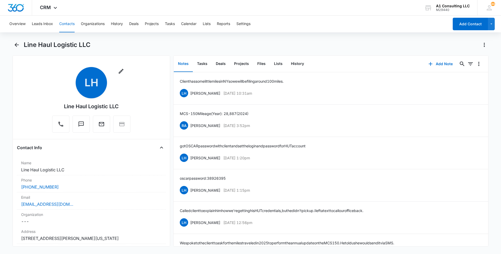
scroll to position [129, 0]
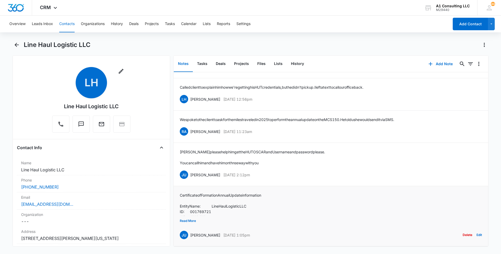
drag, startPoint x: 269, startPoint y: 227, endPoint x: 191, endPoint y: 229, distance: 78.3
click at [191, 230] on div "JU [PERSON_NAME] [DATE] 1:05pm Delete Edit" at bounding box center [331, 235] width 302 height 10
click at [192, 216] on button "Read More" at bounding box center [188, 221] width 16 height 10
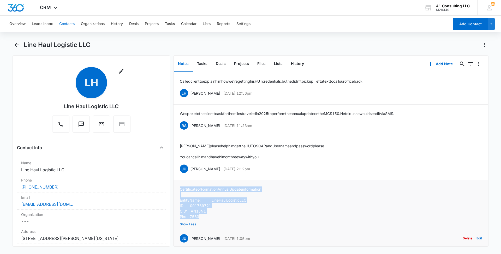
drag, startPoint x: 202, startPoint y: 216, endPoint x: 178, endPoint y: 188, distance: 37.1
click at [178, 188] on li "Certificate of Formation Annual Update information Entity Name:      Line Haul …" at bounding box center [330, 215] width 315 height 70
drag, startPoint x: 266, startPoint y: 169, endPoint x: 190, endPoint y: 169, distance: 75.4
click at [190, 169] on div "JU [PERSON_NAME] [DATE] 2:12pm Delete Edit" at bounding box center [331, 169] width 302 height 10
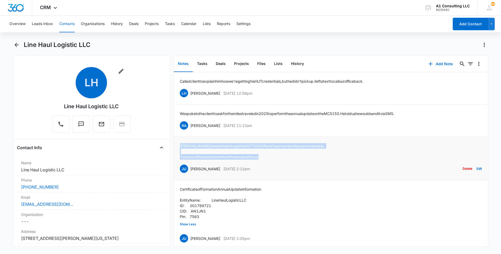
drag, startPoint x: 271, startPoint y: 156, endPoint x: 179, endPoint y: 146, distance: 92.4
click at [179, 146] on li "[PERSON_NAME] please help him get the HUT OSCAR and User name and password plea…" at bounding box center [330, 158] width 315 height 43
drag, startPoint x: 254, startPoint y: 126, endPoint x: 190, endPoint y: 126, distance: 63.9
click at [190, 126] on div "RA [PERSON_NAME] [DATE] 11:23am Delete Edit" at bounding box center [331, 126] width 302 height 10
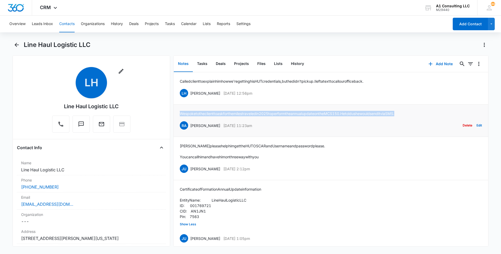
drag, startPoint x: 426, startPoint y: 112, endPoint x: 180, endPoint y: 115, distance: 246.8
click at [180, 115] on li "We spoke to the client to ask for the miles traveled in [DATE] to perform the a…" at bounding box center [330, 121] width 315 height 32
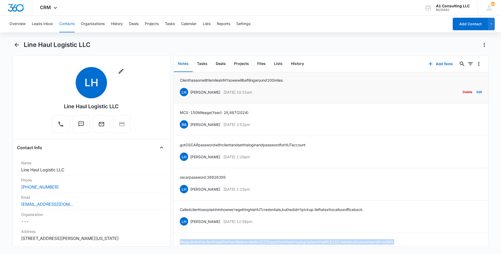
scroll to position [0, 0]
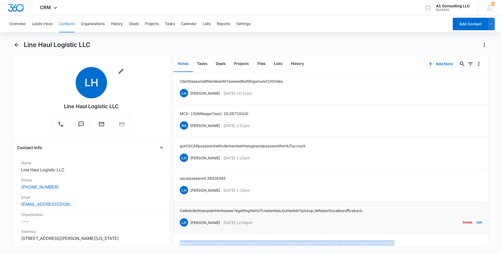
drag, startPoint x: 247, startPoint y: 223, endPoint x: 190, endPoint y: 222, distance: 57.2
click at [190, 222] on div "LH [PERSON_NAME] [DATE] 12:56pm Delete Edit" at bounding box center [331, 223] width 302 height 10
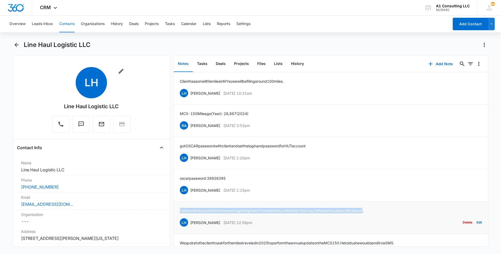
drag, startPoint x: 387, startPoint y: 208, endPoint x: 181, endPoint y: 211, distance: 206.1
click at [181, 211] on p "Called client to explain him how we're getting his HUT credentials, but he didn…" at bounding box center [272, 210] width 184 height 5
drag, startPoint x: 227, startPoint y: 189, endPoint x: 189, endPoint y: 191, distance: 38.7
click at [189, 191] on div "LH [PERSON_NAME] [DATE] 1:15pm Delete Edit" at bounding box center [331, 190] width 302 height 10
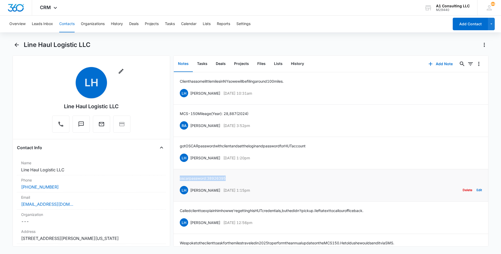
drag, startPoint x: 231, startPoint y: 178, endPoint x: 180, endPoint y: 177, distance: 51.1
click at [180, 177] on li "oscar password: 38926395 LH [PERSON_NAME] [DATE] 1:15pm Delete Edit" at bounding box center [330, 185] width 315 height 32
drag, startPoint x: 266, startPoint y: 158, endPoint x: 190, endPoint y: 157, distance: 75.4
click at [190, 157] on div "LH [PERSON_NAME] [DATE] 1:20pm Delete Edit" at bounding box center [331, 158] width 302 height 10
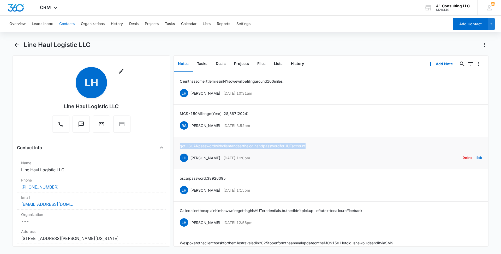
drag, startPoint x: 309, startPoint y: 145, endPoint x: 181, endPoint y: 145, distance: 128.1
click at [181, 145] on div "got OSCAR password with client and set the login and password for HUT account L…" at bounding box center [331, 153] width 302 height 20
drag, startPoint x: 260, startPoint y: 124, endPoint x: 190, endPoint y: 126, distance: 69.9
click at [190, 126] on div "RA [PERSON_NAME] [DATE] 3:52pm Delete Edit" at bounding box center [331, 126] width 302 height 10
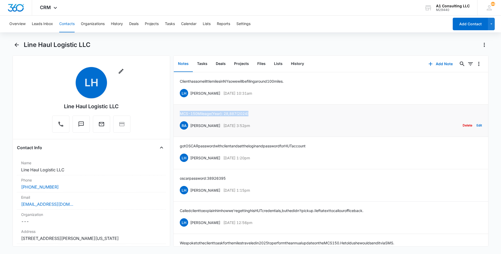
drag, startPoint x: 247, startPoint y: 112, endPoint x: 180, endPoint y: 112, distance: 67.1
click at [180, 112] on div "MCS-150 Mileage (Year): 28,887 (2024) RA [PERSON_NAME] [DATE] 3:52pm Delete Edit" at bounding box center [331, 121] width 302 height 20
click at [476, 64] on icon "Overflow Menu" at bounding box center [479, 64] width 6 height 6
click at [456, 77] on div "Export Notes" at bounding box center [459, 79] width 22 height 4
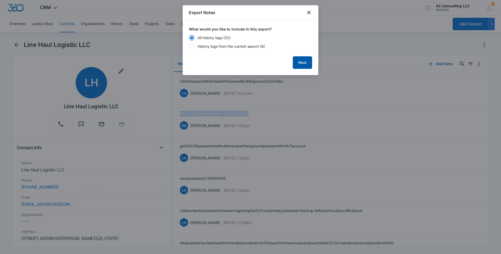
drag, startPoint x: 299, startPoint y: 61, endPoint x: 275, endPoint y: 60, distance: 23.5
click at [275, 60] on div "Next" at bounding box center [250, 60] width 123 height 17
click at [191, 45] on div at bounding box center [191, 46] width 5 height 5
click at [189, 45] on input "History logs from the current search (8)" at bounding box center [189, 47] width 0 height 4
radio input "false"
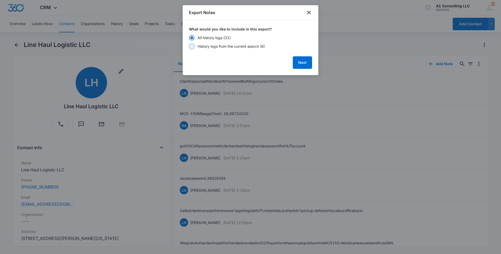
radio input "true"
click at [305, 62] on button "Next" at bounding box center [302, 62] width 19 height 13
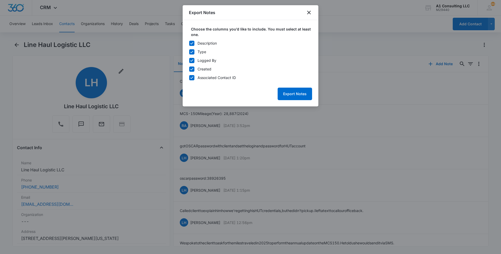
click at [194, 61] on icon at bounding box center [191, 60] width 5 height 5
click at [189, 61] on input "Logged By" at bounding box center [189, 61] width 0 height 4
checkbox input "false"
click at [192, 77] on icon at bounding box center [191, 77] width 5 height 5
click at [189, 77] on input "Associated Contact ID" at bounding box center [189, 78] width 0 height 4
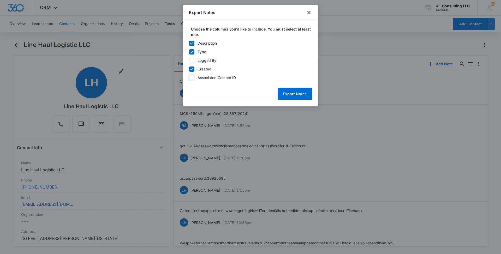
checkbox input "false"
click at [306, 92] on button "Export Notes" at bounding box center [295, 94] width 34 height 13
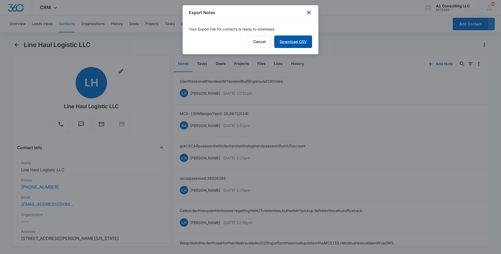
click at [307, 43] on link "Download CSV" at bounding box center [293, 41] width 38 height 13
click at [303, 38] on button "Finish" at bounding box center [301, 41] width 22 height 13
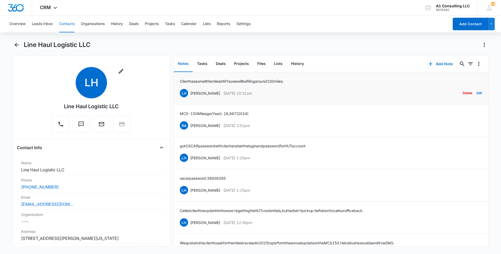
drag, startPoint x: 246, startPoint y: 92, endPoint x: 191, endPoint y: 91, distance: 54.8
click at [191, 91] on div "LH [PERSON_NAME] [DATE] 10:31am Delete Edit" at bounding box center [331, 93] width 302 height 10
drag, startPoint x: 301, startPoint y: 78, endPoint x: 179, endPoint y: 77, distance: 122.1
click at [179, 77] on li "Client has some little miles in [GEOGRAPHIC_DATA] so we will be filing around 1…" at bounding box center [330, 88] width 315 height 32
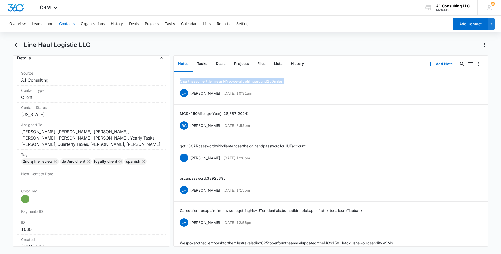
scroll to position [221, 0]
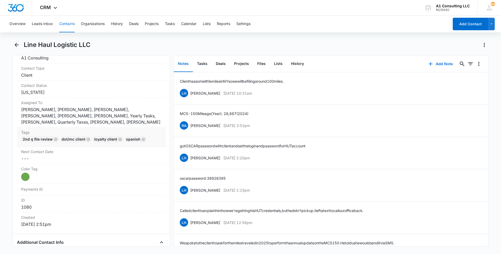
click at [156, 137] on div "Tags Cancel Save Changes 2nd Q File Review DOT/MC Client LOYALTY CLIENT Spanish" at bounding box center [91, 137] width 149 height 19
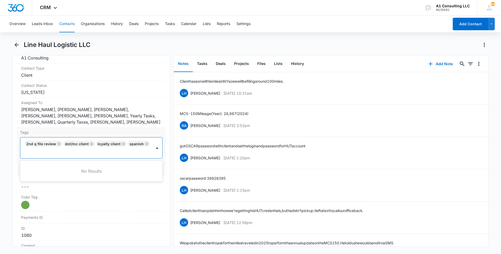
click at [125, 150] on div at bounding box center [88, 151] width 126 height 7
type input "gh"
click at [39, 180] on p "GHL Conversion" at bounding box center [39, 180] width 27 height 5
click at [8, 171] on main "Line Haul Logistic LLC Remove LH Line Haul Logistic LLC Contact Info Name Cance…" at bounding box center [250, 147] width 501 height 212
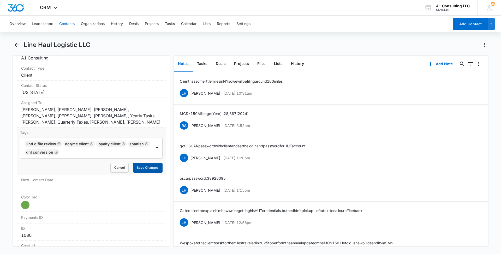
click at [147, 164] on button "Save Changes" at bounding box center [148, 168] width 30 height 10
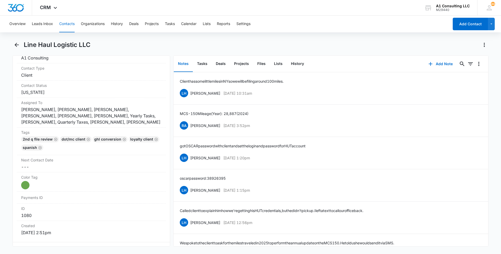
click at [68, 23] on button "Contacts" at bounding box center [66, 24] width 15 height 17
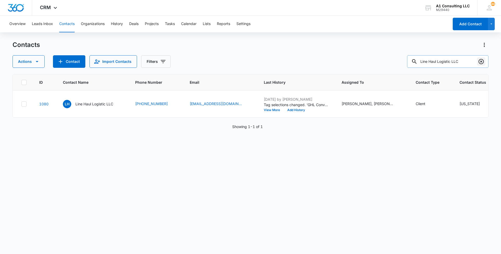
click at [478, 60] on icon "Clear" at bounding box center [481, 61] width 6 height 6
